Goal: Task Accomplishment & Management: Manage account settings

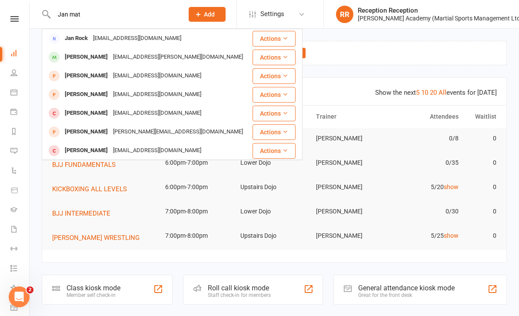
type input "Jan mat"
click at [99, 55] on div "[PERSON_NAME]" at bounding box center [86, 57] width 48 height 13
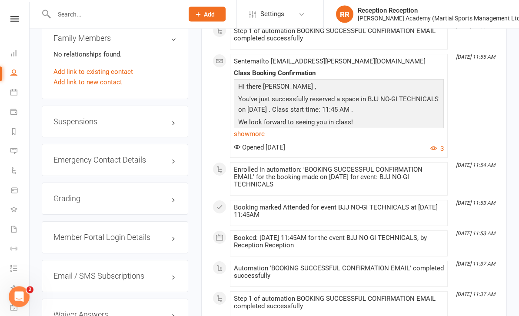
click at [154, 195] on h3 "Grading" at bounding box center [114, 199] width 123 height 9
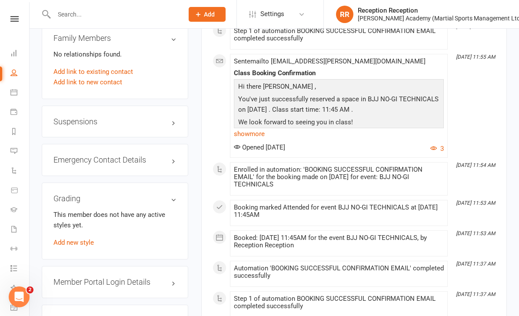
click at [89, 238] on link "Add new style" at bounding box center [73, 242] width 40 height 8
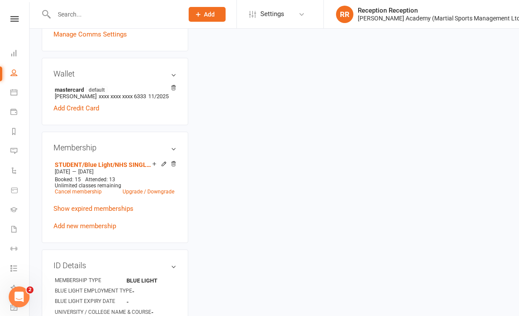
scroll to position [74, 0]
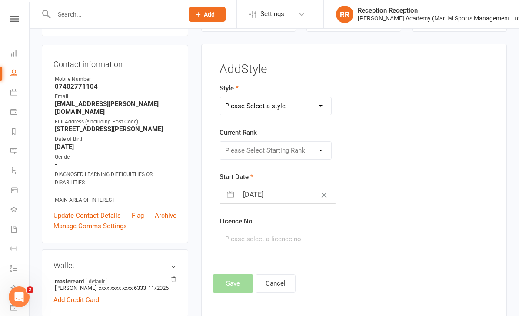
click at [319, 108] on select "Please Select a style BJJ ADULT GRADING **adult over 15yrs BJJ KIDS GRADING **4…" at bounding box center [276, 105] width 112 height 17
select select "825"
click at [304, 150] on select "Please Select Starting Rank White White 1S White 2S White 3S WHite 4S Blue Blue…" at bounding box center [276, 150] width 112 height 17
select select "7930"
click at [237, 279] on button "Save" at bounding box center [232, 283] width 41 height 18
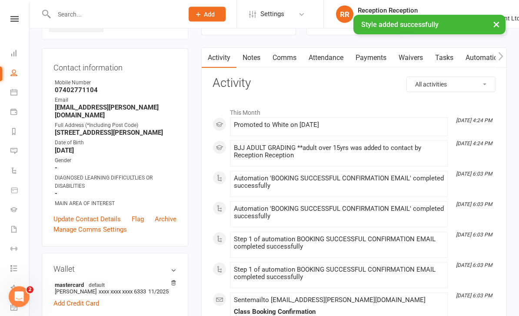
scroll to position [0, 0]
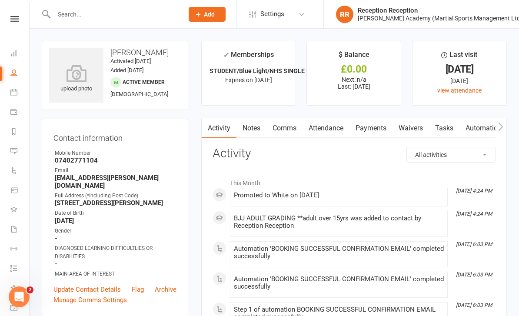
click at [331, 122] on link "Attendance" at bounding box center [325, 128] width 47 height 20
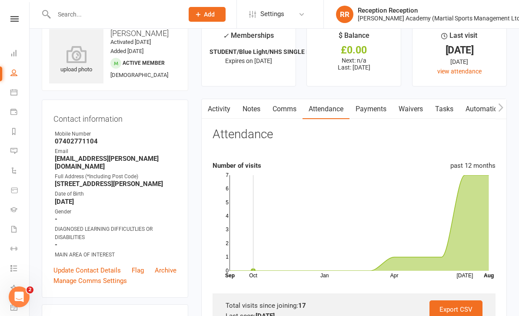
scroll to position [20, 0]
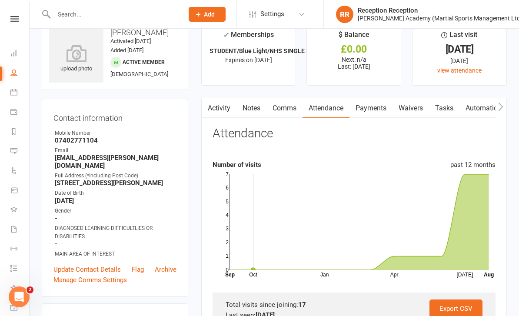
click at [481, 221] on icon at bounding box center [359, 222] width 259 height 96
click at [445, 254] on icon at bounding box center [359, 222] width 259 height 96
click at [390, 257] on icon at bounding box center [359, 222] width 259 height 96
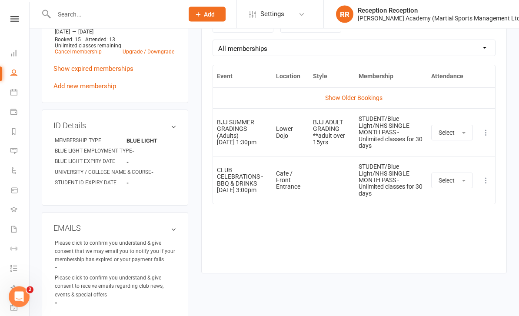
scroll to position [405, 0]
click at [362, 96] on link "Show Older Bookings" at bounding box center [353, 97] width 57 height 7
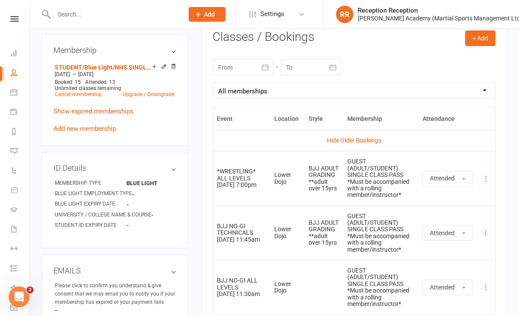
scroll to position [362, 0]
click at [94, 16] on input "text" at bounding box center [114, 14] width 126 height 12
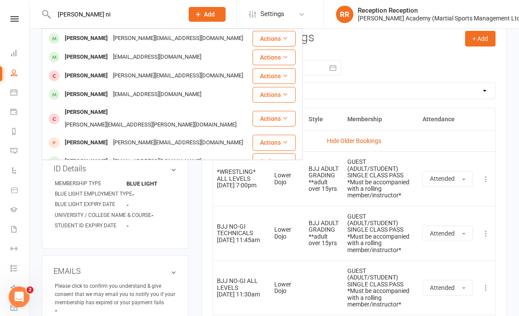
type input "[PERSON_NAME] ni"
click at [93, 56] on div "[PERSON_NAME]" at bounding box center [86, 57] width 48 height 13
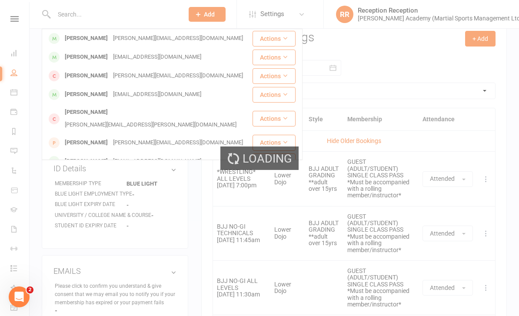
scroll to position [363, 0]
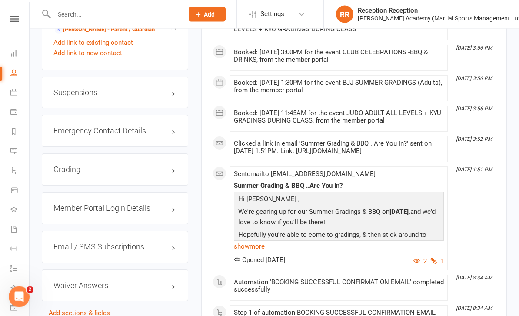
scroll to position [769, 0]
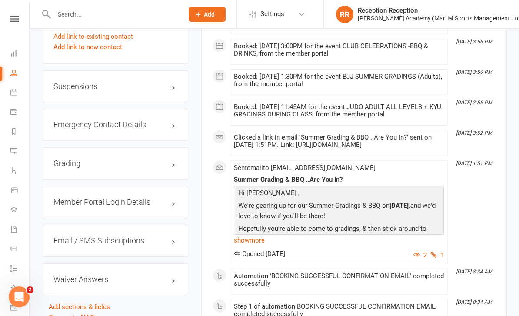
click at [141, 168] on h3 "Grading" at bounding box center [114, 163] width 123 height 9
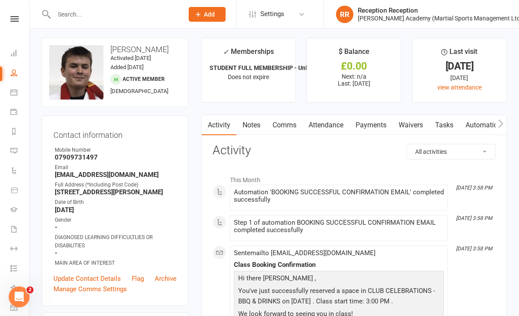
scroll to position [0, 0]
